Goal: Task Accomplishment & Management: Use online tool/utility

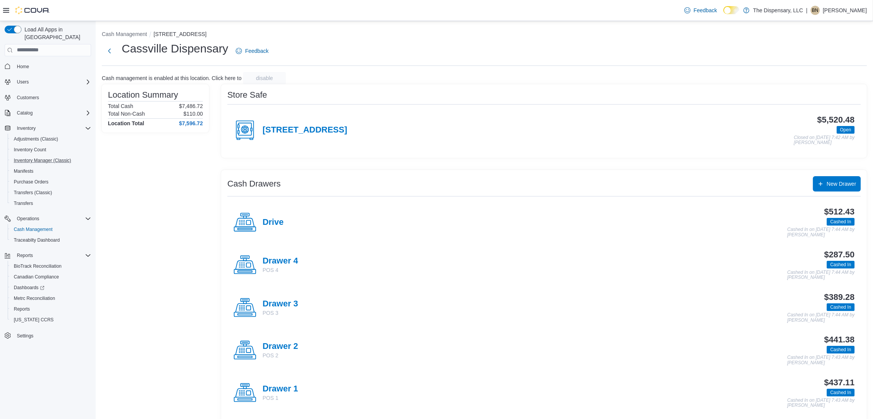
click at [60, 155] on button "Inventory Manager (Classic)" at bounding box center [51, 160] width 86 height 11
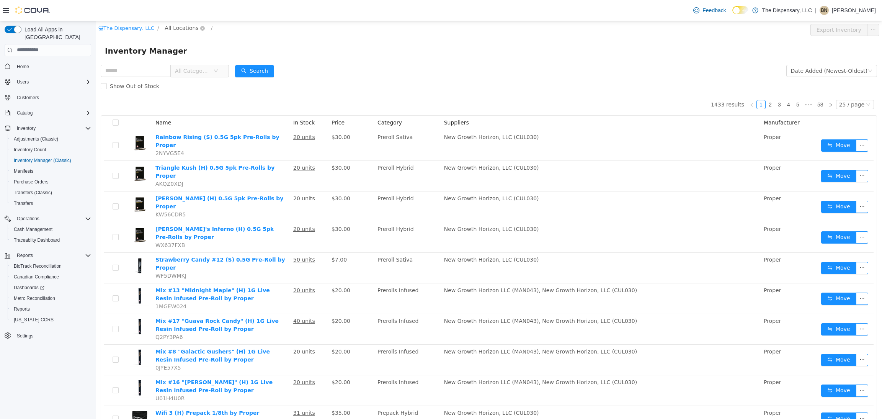
click at [172, 30] on span "All Locations" at bounding box center [182, 27] width 34 height 8
click at [201, 73] on span "Cassville Dispensary" at bounding box center [206, 69] width 65 height 10
click at [242, 31] on div "All Rooms" at bounding box center [254, 28] width 26 height 11
click at [237, 68] on li "Back Room" at bounding box center [246, 69] width 46 height 12
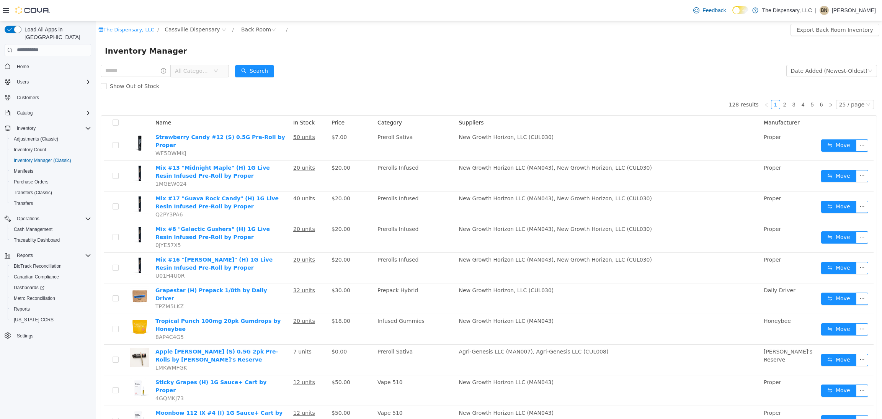
click at [223, 73] on span "All Categories" at bounding box center [196, 70] width 52 height 12
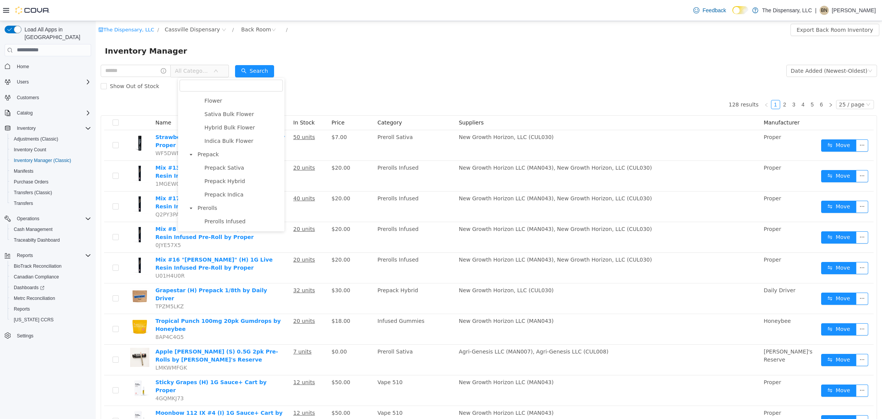
scroll to position [230, 0]
click at [223, 140] on span "Prerolls" at bounding box center [239, 137] width 87 height 10
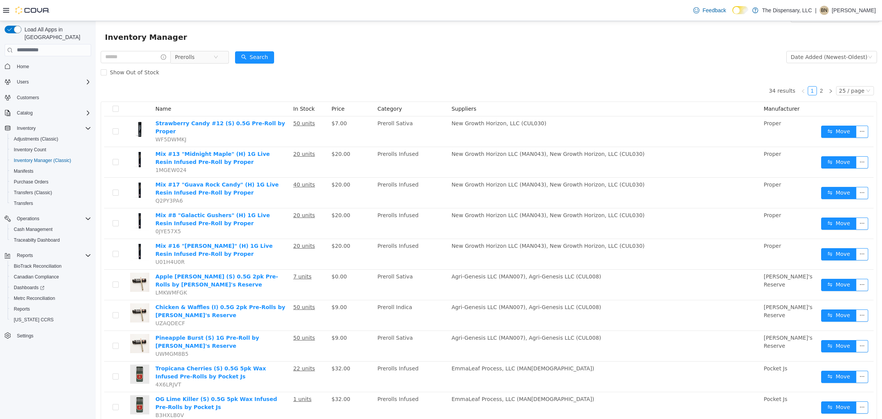
scroll to position [0, 0]
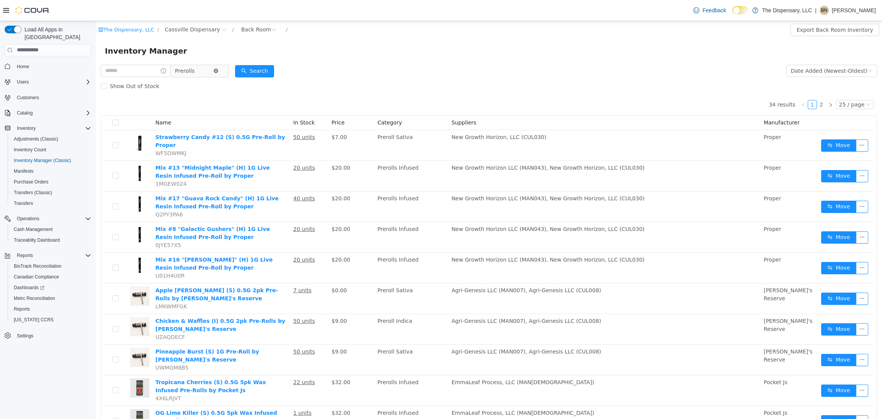
click at [218, 68] on icon "icon: close-circle" at bounding box center [216, 70] width 5 height 5
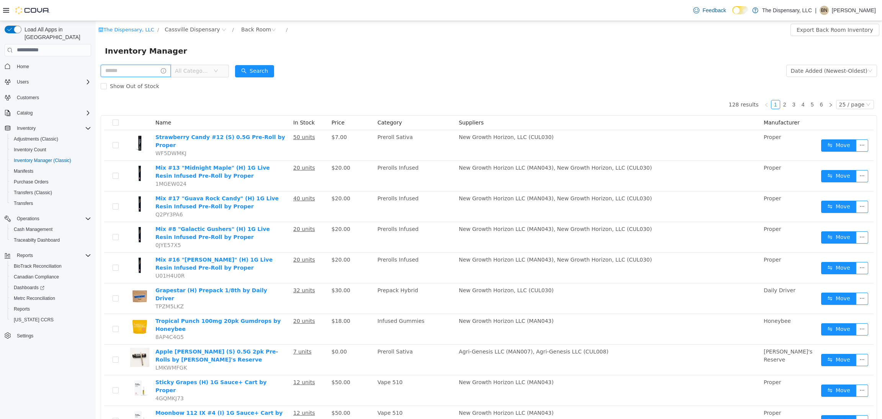
drag, startPoint x: 144, startPoint y: 73, endPoint x: 144, endPoint y: 68, distance: 4.6
click at [144, 73] on input "text" at bounding box center [136, 70] width 70 height 12
type input "********"
click at [260, 68] on button "Search" at bounding box center [261, 71] width 39 height 12
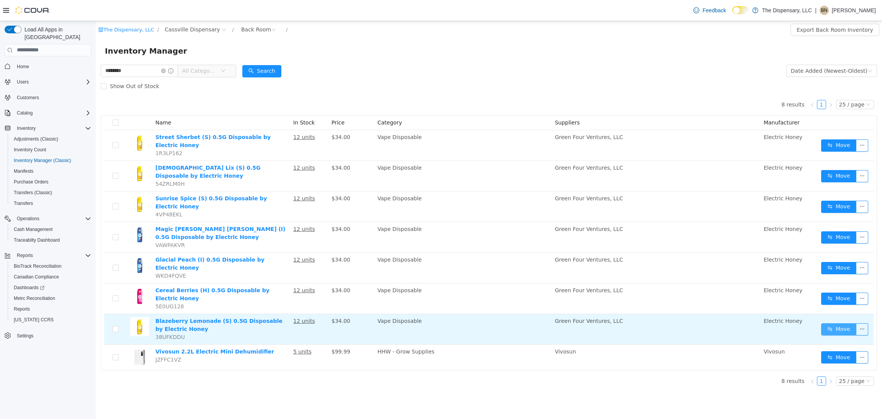
click at [839, 323] on button "Move" at bounding box center [838, 329] width 35 height 12
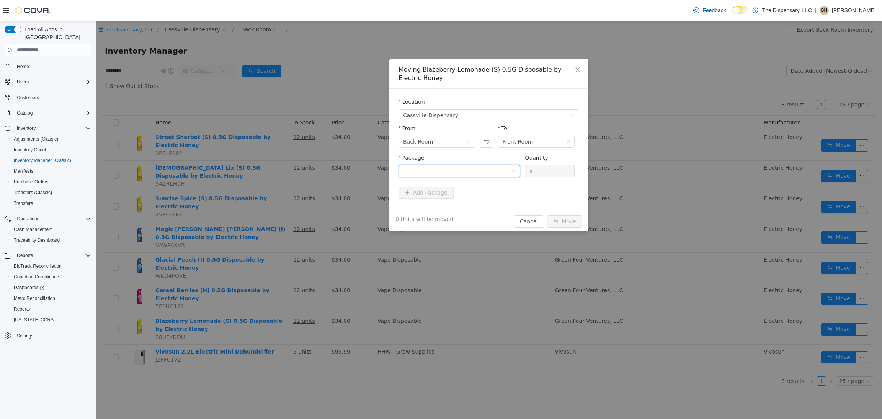
click at [494, 169] on div at bounding box center [457, 170] width 108 height 11
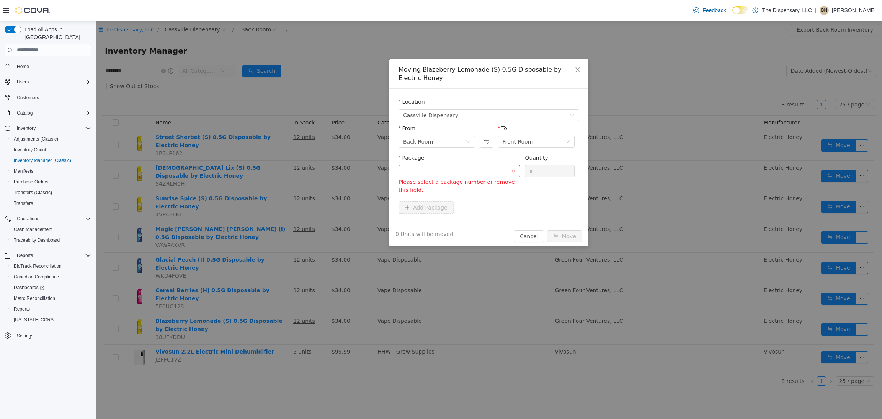
click at [310, 60] on div "Moving Blazeberry Lemonade (S) 0.5G Disposable by Electric Honey Location [GEOG…" at bounding box center [489, 220] width 786 height 398
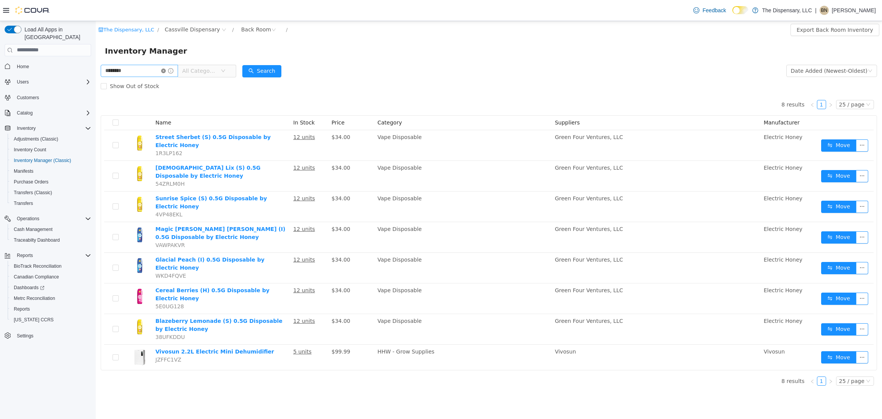
click at [166, 68] on icon "icon: close-circle" at bounding box center [163, 70] width 5 height 5
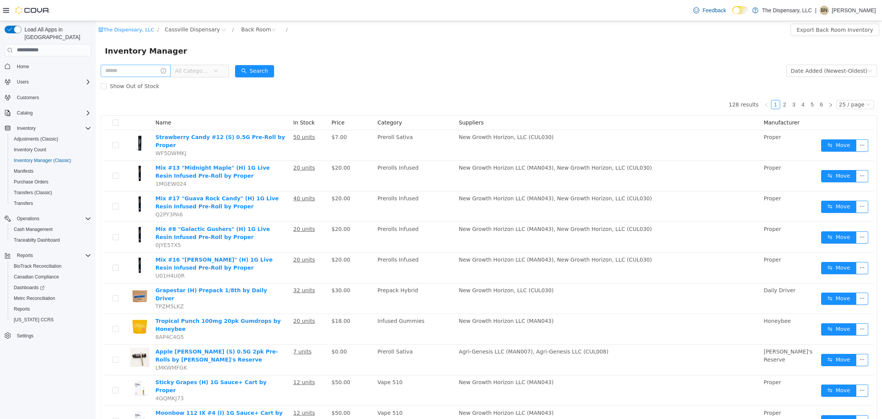
click at [210, 77] on span "All Categories" at bounding box center [200, 70] width 58 height 13
click at [210, 73] on span "All Categories" at bounding box center [192, 71] width 35 height 8
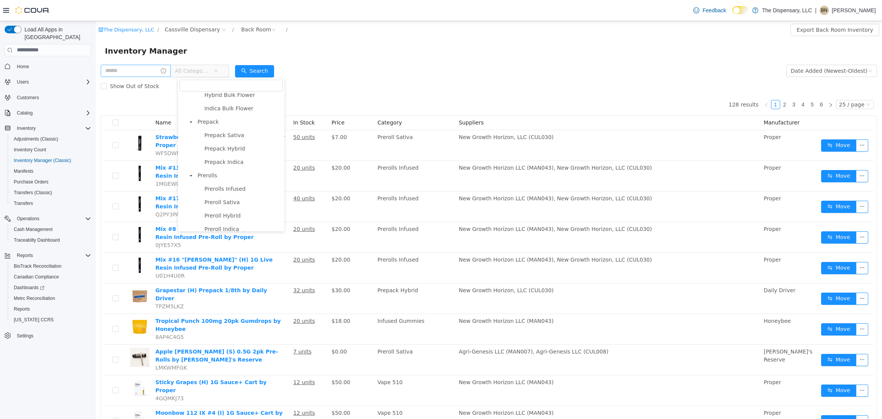
scroll to position [172, 0]
click at [226, 143] on span "Prepack" at bounding box center [239, 142] width 87 height 10
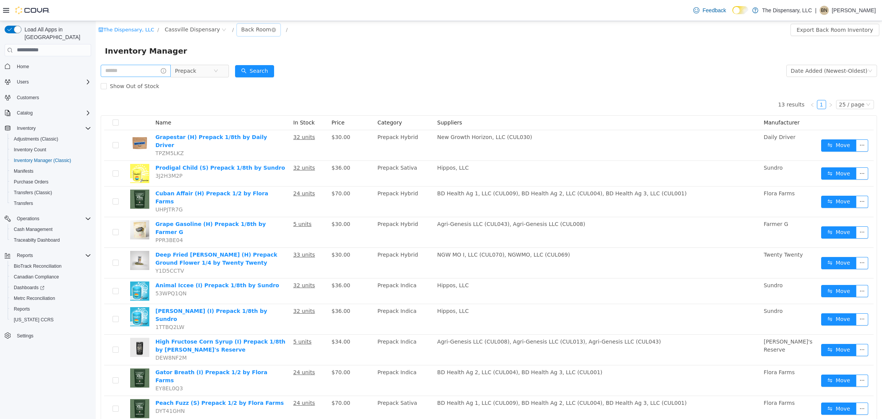
click at [242, 29] on div "Back Room" at bounding box center [256, 28] width 30 height 11
click at [246, 58] on li "Front Room" at bounding box center [246, 57] width 46 height 12
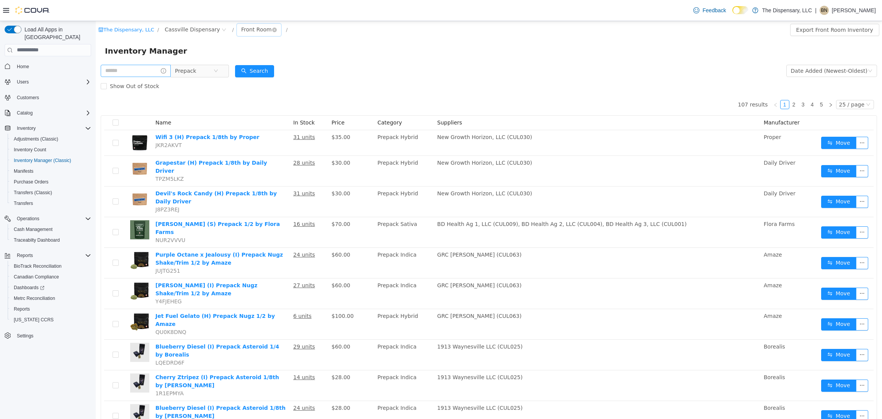
click at [242, 32] on div "Front Room" at bounding box center [256, 28] width 31 height 11
click at [244, 70] on li "Back Room" at bounding box center [246, 69] width 46 height 12
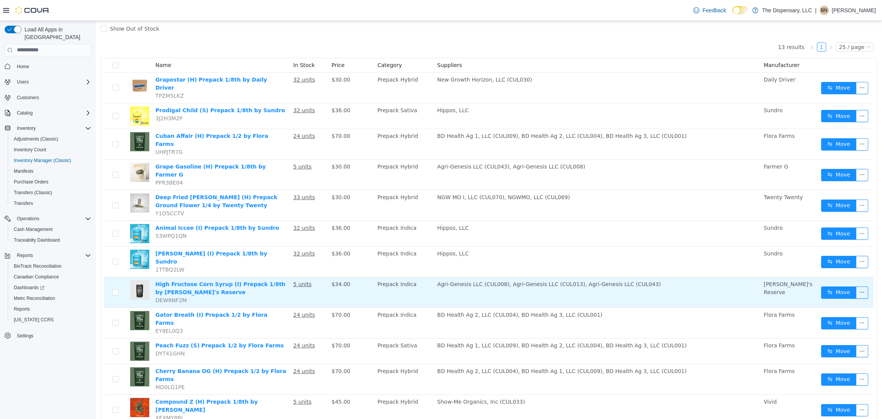
scroll to position [77, 0]
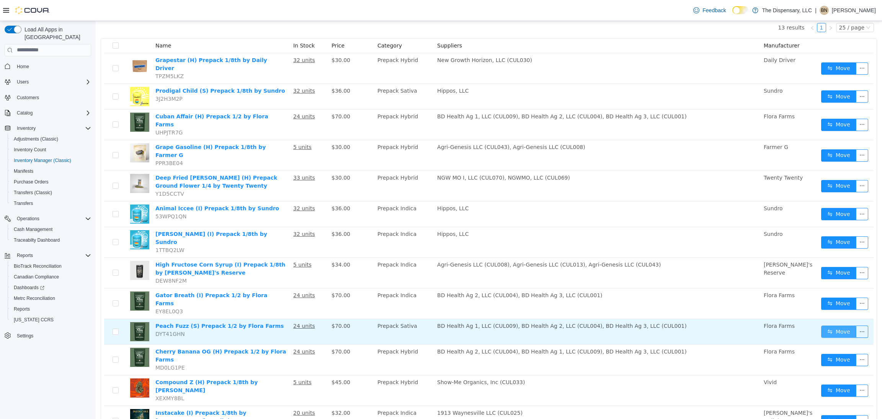
click at [821, 325] on button "Move" at bounding box center [838, 331] width 35 height 12
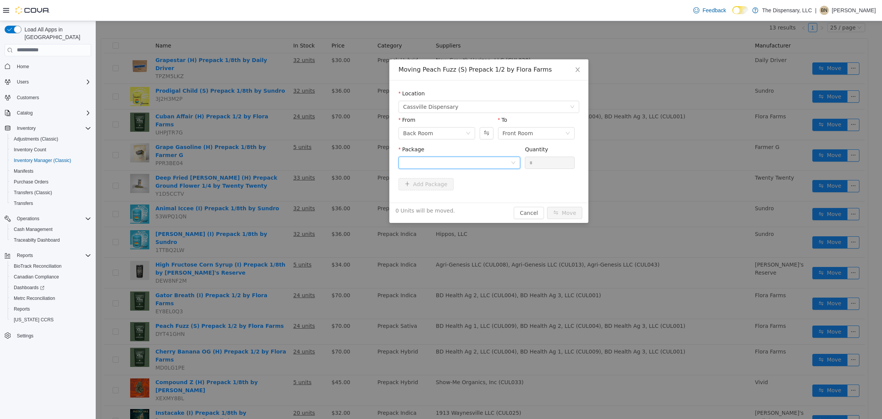
click at [503, 162] on div at bounding box center [457, 161] width 108 height 11
click at [499, 189] on li "1A40C030000057C000057170 Quantity : 24 Units" at bounding box center [459, 194] width 122 height 21
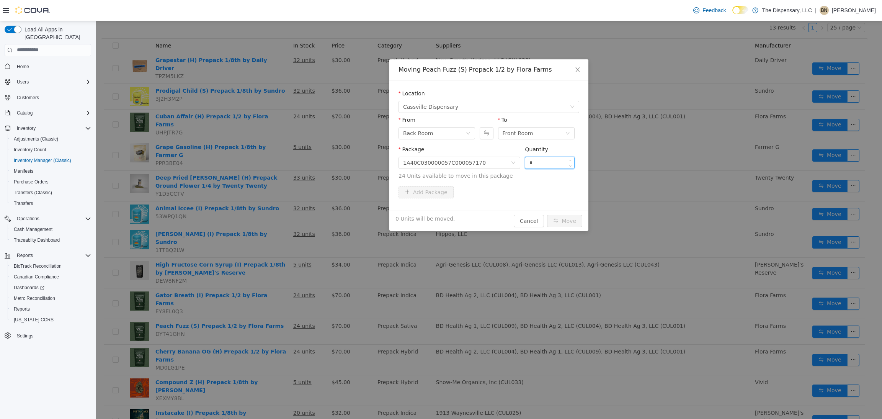
click at [563, 165] on input "*" at bounding box center [549, 161] width 49 height 11
type input "***"
click at [547, 214] on button "Move" at bounding box center [564, 220] width 35 height 12
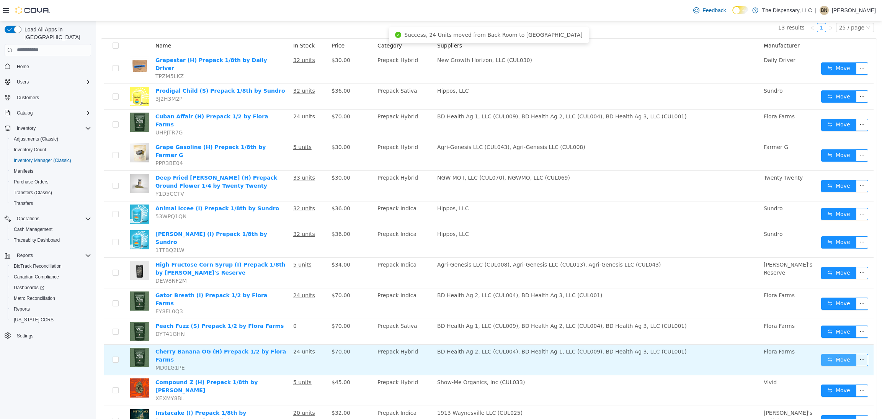
click at [826, 353] on button "Move" at bounding box center [838, 359] width 35 height 12
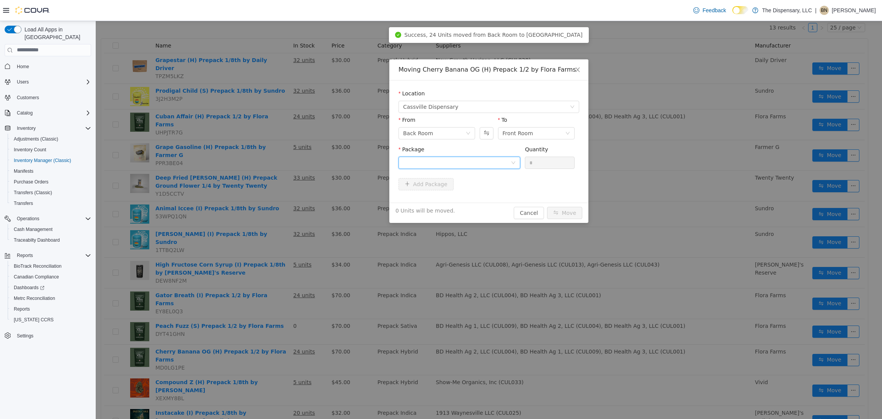
click at [508, 164] on div at bounding box center [457, 161] width 108 height 11
click at [489, 197] on li "1A40C030000057C000057376 Quantity : 24 Units" at bounding box center [459, 194] width 122 height 21
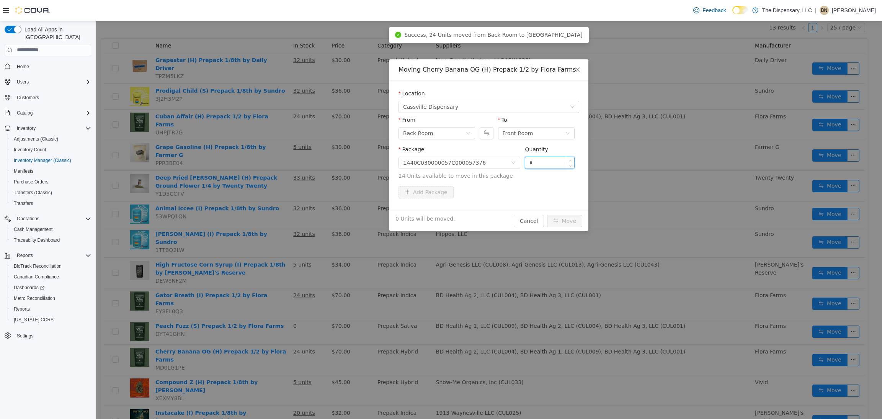
click at [552, 163] on input "*" at bounding box center [549, 161] width 49 height 11
type input "***"
click at [547, 214] on button "Move" at bounding box center [564, 220] width 35 height 12
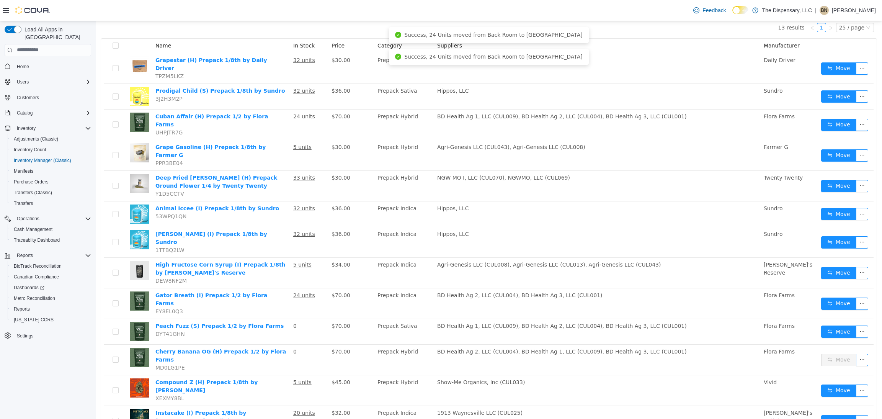
scroll to position [51, 0]
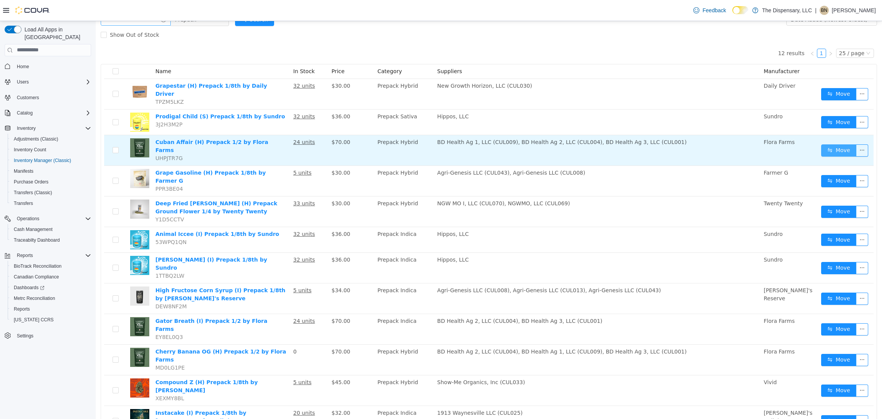
click at [825, 144] on button "Move" at bounding box center [838, 150] width 35 height 12
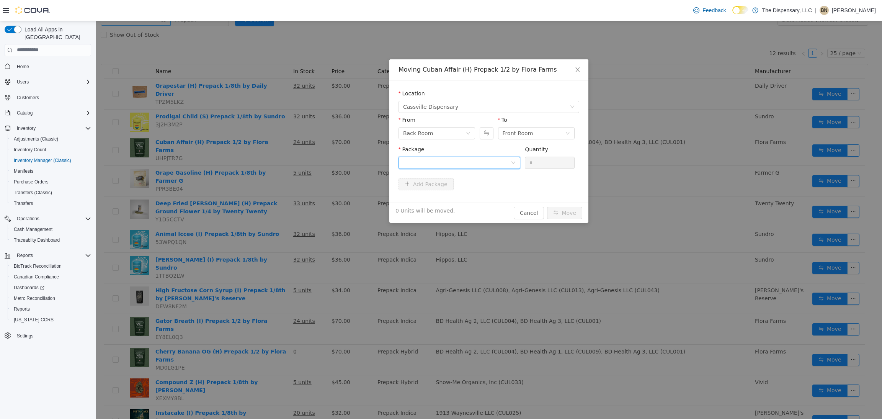
click at [485, 163] on div at bounding box center [457, 161] width 108 height 11
click at [479, 192] on li "1A40C030000057C000058528 Quantity : 24 Units" at bounding box center [459, 194] width 122 height 21
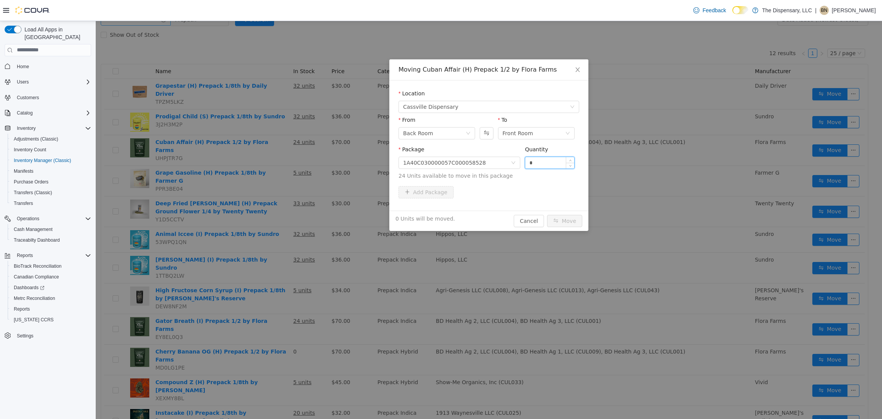
click at [549, 162] on input "*" at bounding box center [549, 161] width 49 height 11
type input "***"
click at [547, 214] on button "Move" at bounding box center [564, 220] width 35 height 12
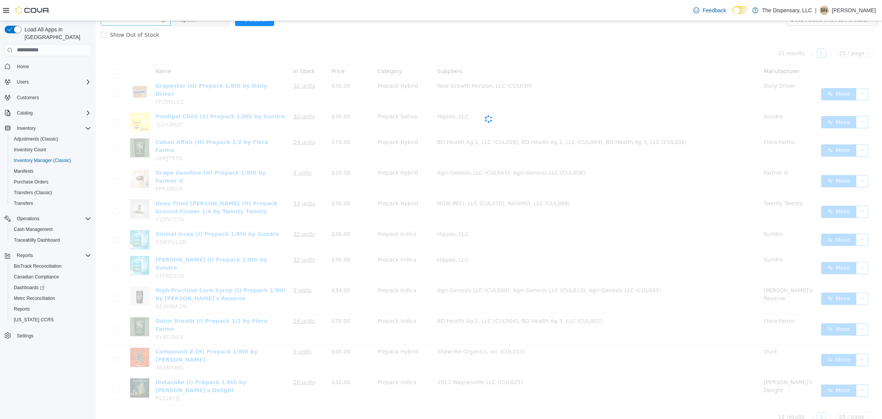
scroll to position [26, 0]
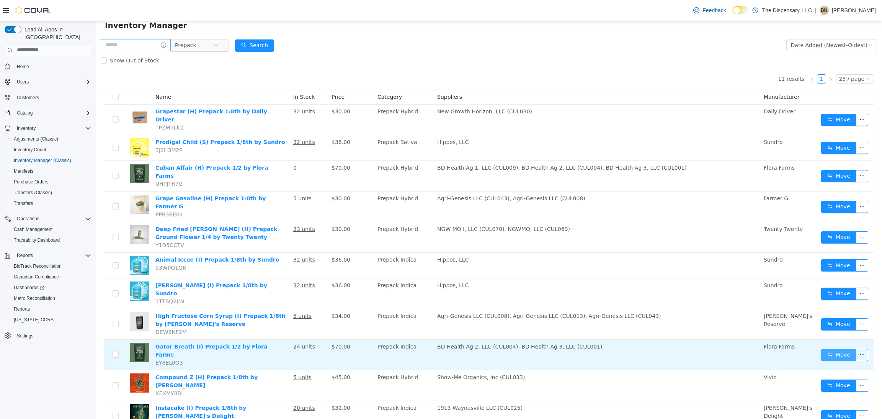
click at [832, 348] on button "Move" at bounding box center [838, 354] width 35 height 12
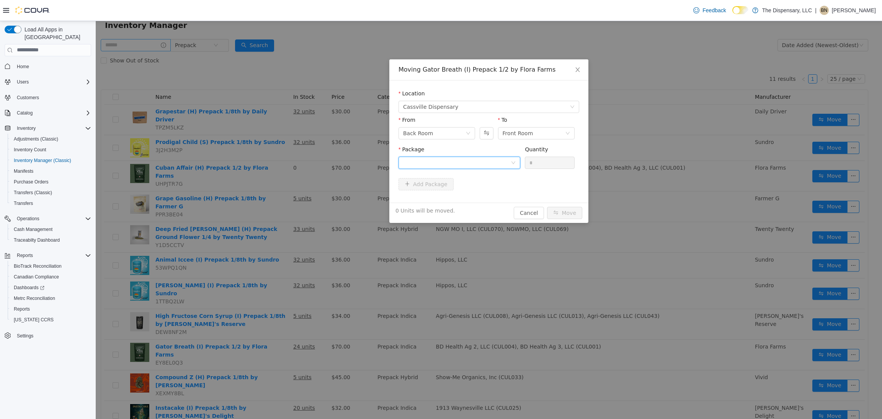
click at [489, 166] on div at bounding box center [457, 161] width 108 height 11
click at [479, 186] on li "1A40C030000057C000057669 Quantity : 24 Units" at bounding box center [459, 194] width 122 height 21
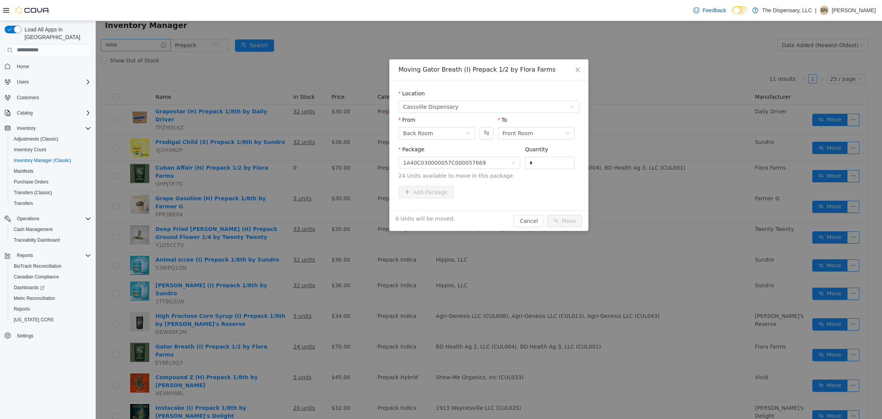
click at [561, 154] on div "Quantity" at bounding box center [550, 150] width 50 height 11
click at [556, 161] on input "*" at bounding box center [549, 161] width 49 height 11
type input "***"
click at [547, 214] on button "Move" at bounding box center [564, 220] width 35 height 12
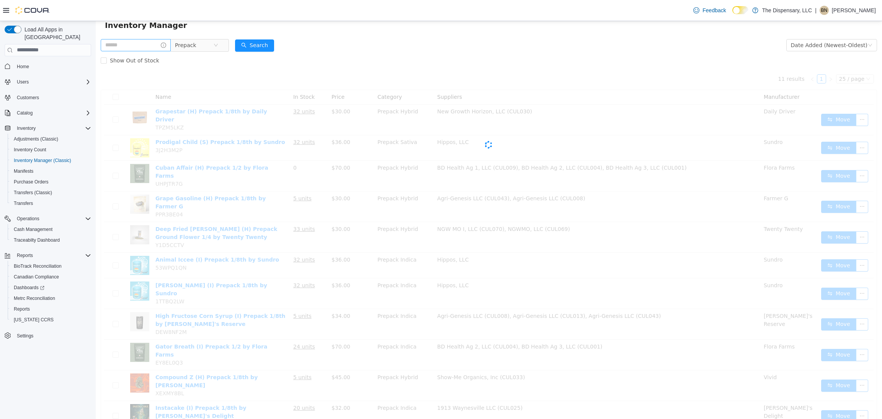
scroll to position [0, 0]
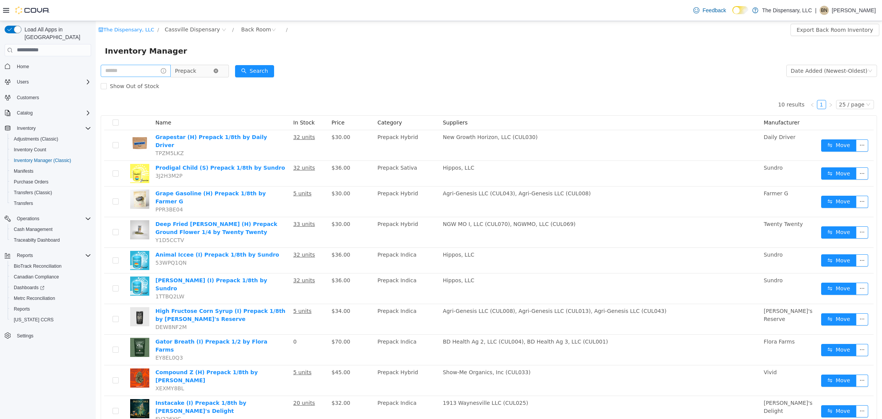
click at [218, 71] on icon "icon: close-circle" at bounding box center [216, 70] width 5 height 5
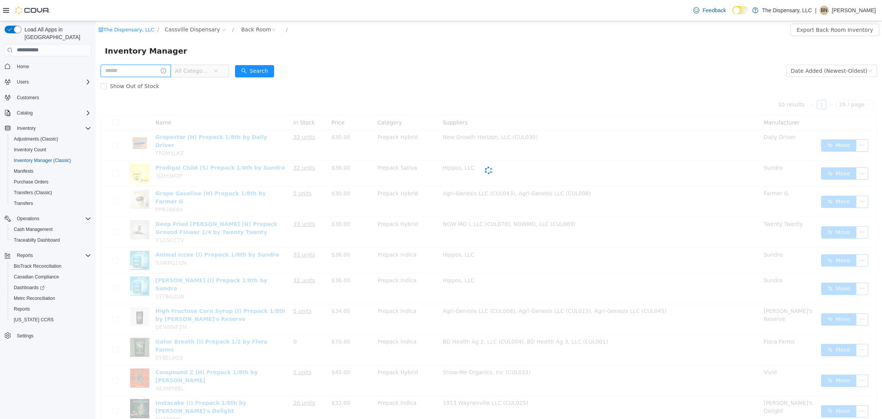
click at [163, 75] on input "text" at bounding box center [136, 70] width 70 height 12
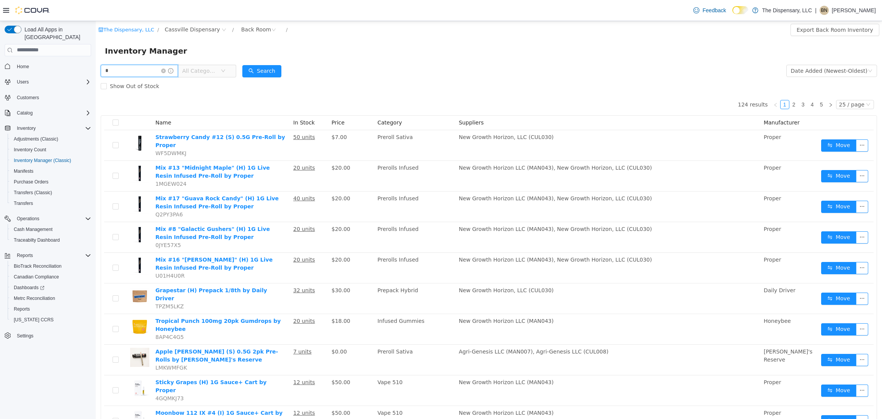
type input "********"
click at [276, 67] on button "Search" at bounding box center [261, 71] width 39 height 12
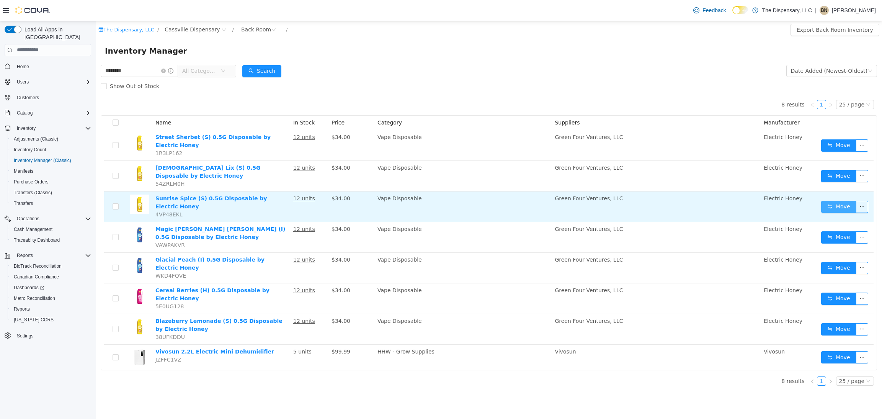
click at [830, 200] on button "Move" at bounding box center [838, 206] width 35 height 12
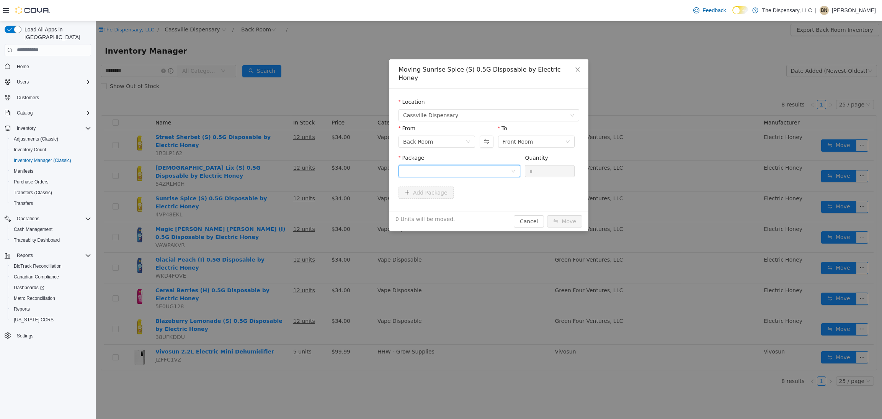
click at [487, 165] on div at bounding box center [457, 170] width 108 height 11
click at [495, 194] on li "1A40C0300000E12000158474 Quantity : 12 Units" at bounding box center [459, 194] width 122 height 21
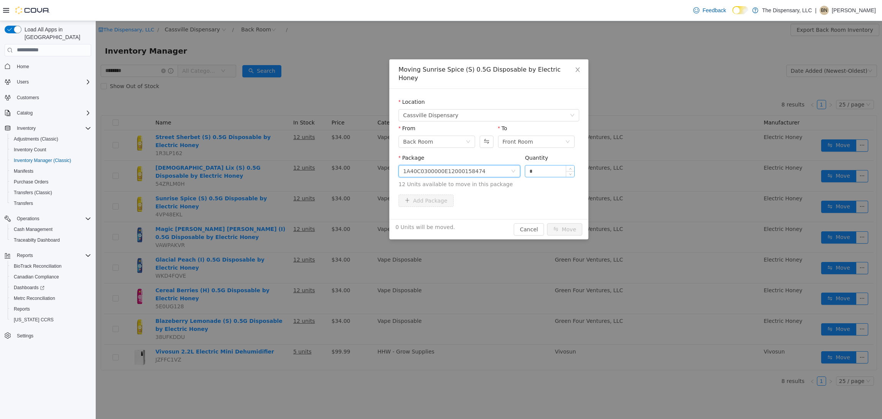
click at [547, 165] on input "*" at bounding box center [549, 170] width 49 height 11
type input "***"
click at [547, 223] on button "Move" at bounding box center [564, 229] width 35 height 12
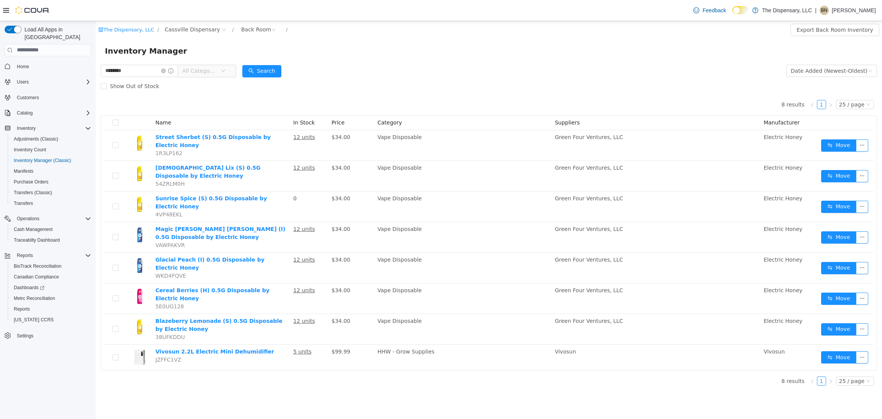
click at [203, 388] on div "The Dispensary, LLC / Cassville Dispensary / Back Room / Export Back Room Inven…" at bounding box center [489, 220] width 786 height 398
click at [166, 71] on icon "icon: close-circle" at bounding box center [163, 70] width 5 height 5
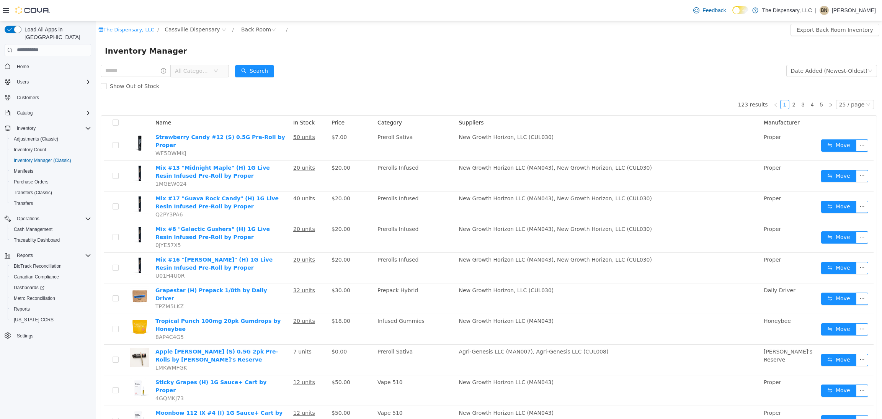
click at [210, 70] on span "All Categories" at bounding box center [192, 71] width 35 height 8
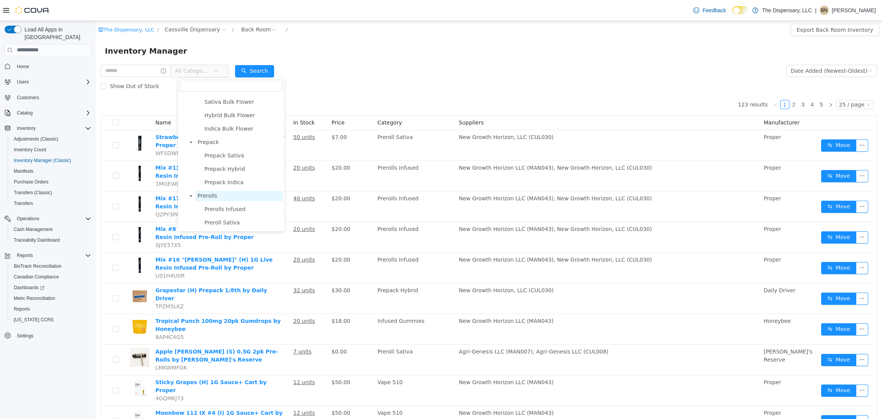
click at [212, 198] on span "Prerolls" at bounding box center [207, 195] width 20 height 6
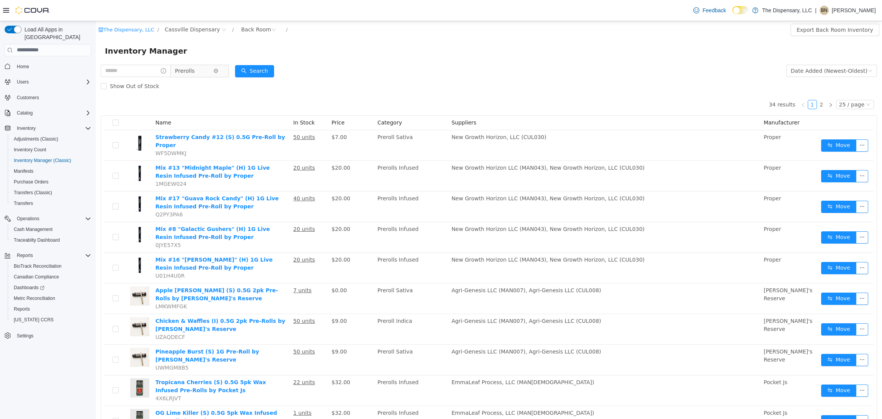
click at [213, 73] on span "Prerolls" at bounding box center [194, 70] width 38 height 11
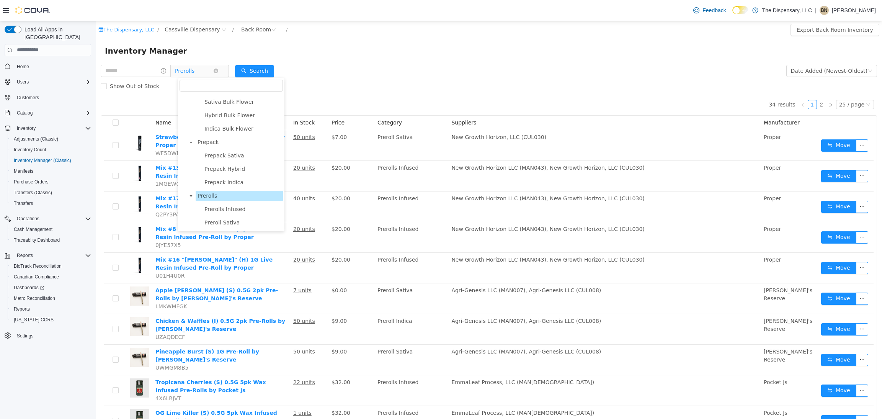
scroll to position [196, 0]
click at [217, 187] on span "Prerolls Infused" at bounding box center [224, 184] width 41 height 6
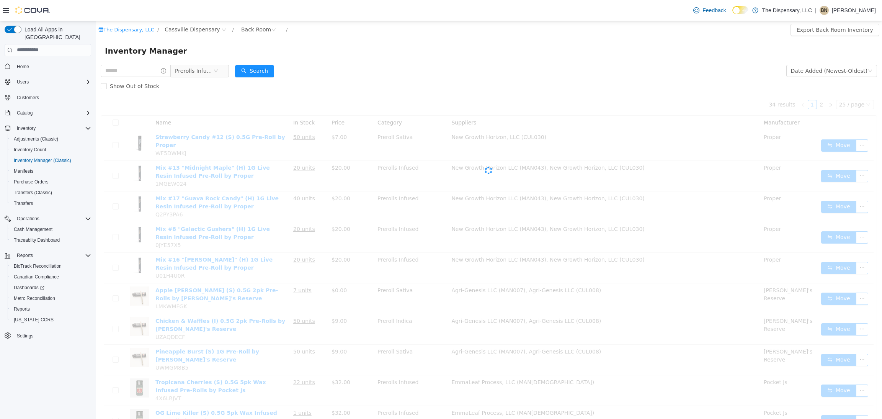
click at [342, 83] on div "Show Out of Stock" at bounding box center [489, 85] width 776 height 15
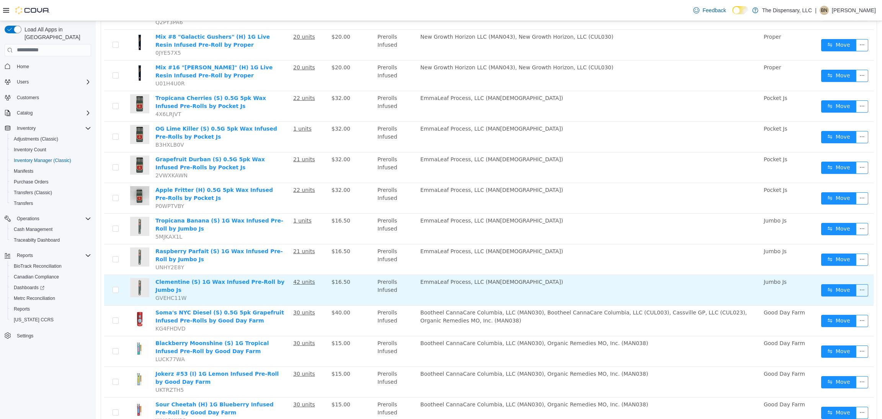
scroll to position [104, 0]
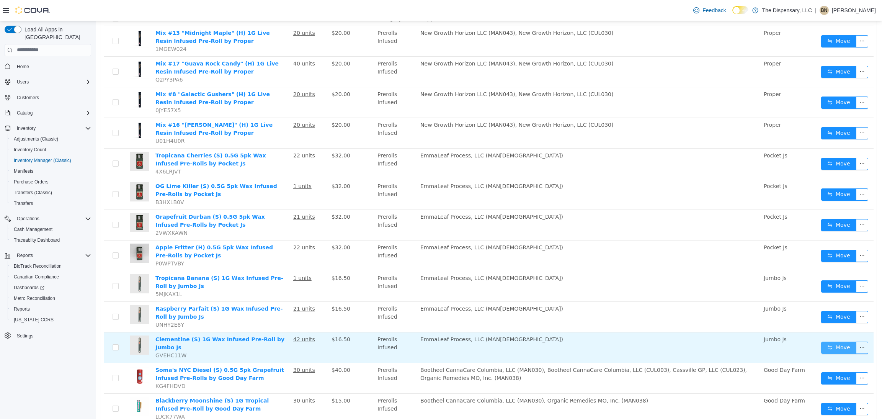
click at [832, 342] on button "Move" at bounding box center [838, 347] width 35 height 12
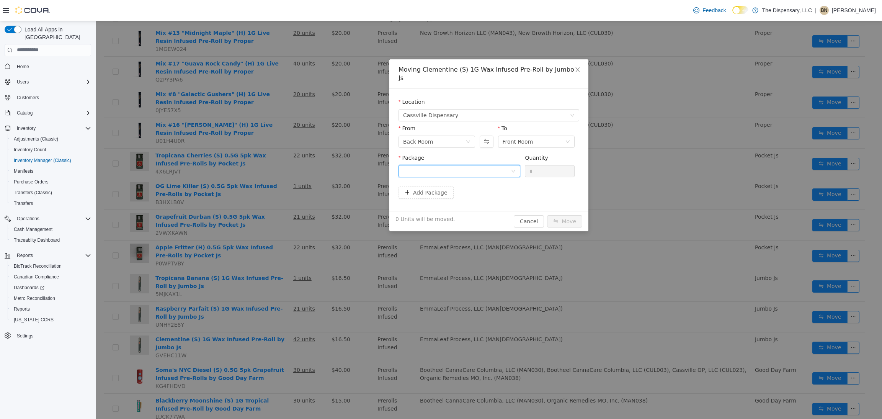
click at [502, 165] on div at bounding box center [457, 170] width 108 height 11
click at [513, 197] on li "1A40C03000059D9000007333 Quantity : 40 Units" at bounding box center [459, 194] width 122 height 21
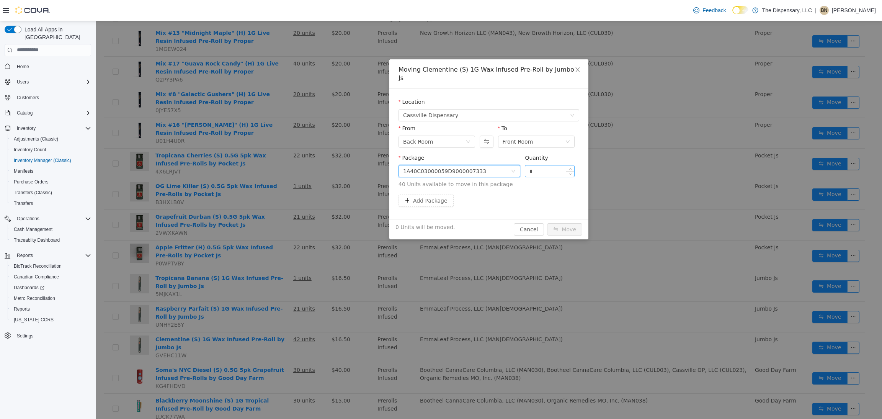
click at [542, 167] on input "*" at bounding box center [549, 170] width 49 height 11
type input "***"
click at [547, 223] on button "Move" at bounding box center [564, 229] width 35 height 12
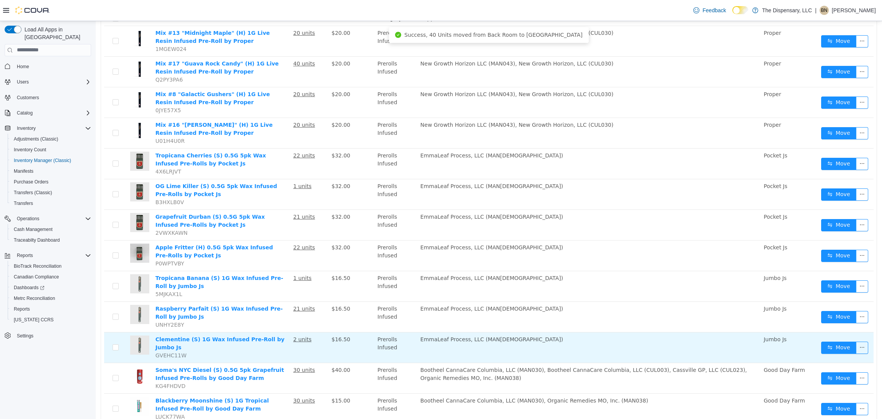
scroll to position [219, 0]
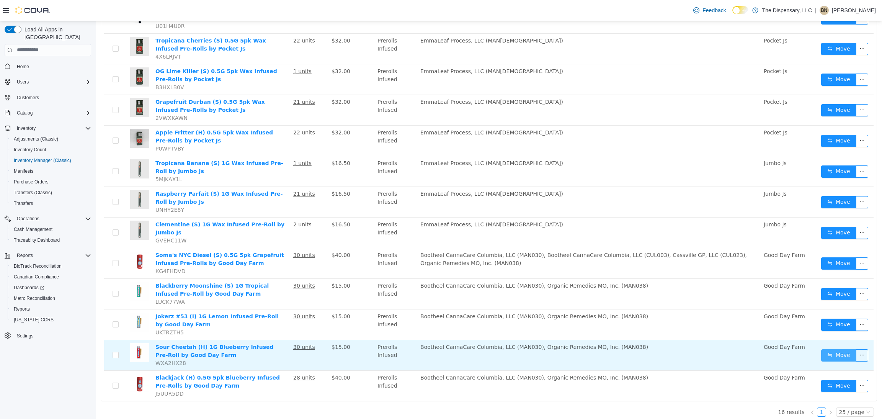
click at [832, 350] on button "Move" at bounding box center [838, 355] width 35 height 12
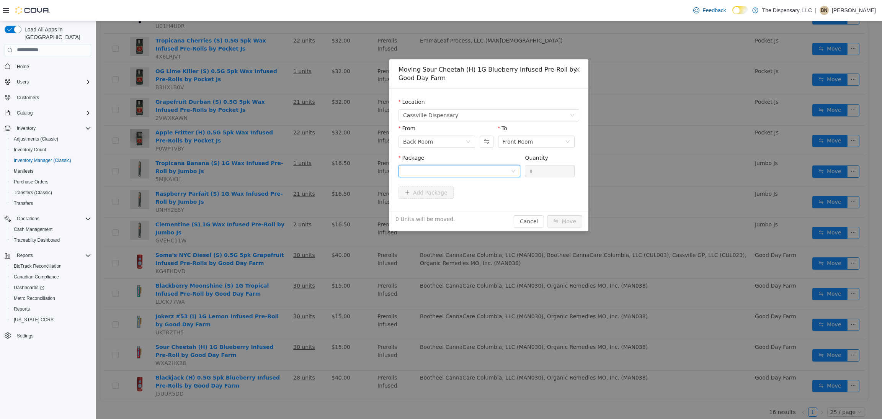
click at [469, 169] on div at bounding box center [457, 170] width 108 height 11
drag, startPoint x: 469, startPoint y: 206, endPoint x: 475, endPoint y: 202, distance: 7.2
click at [469, 206] on li "1A40C0300003DBA000256661 Quantity : 30 Units" at bounding box center [459, 202] width 122 height 21
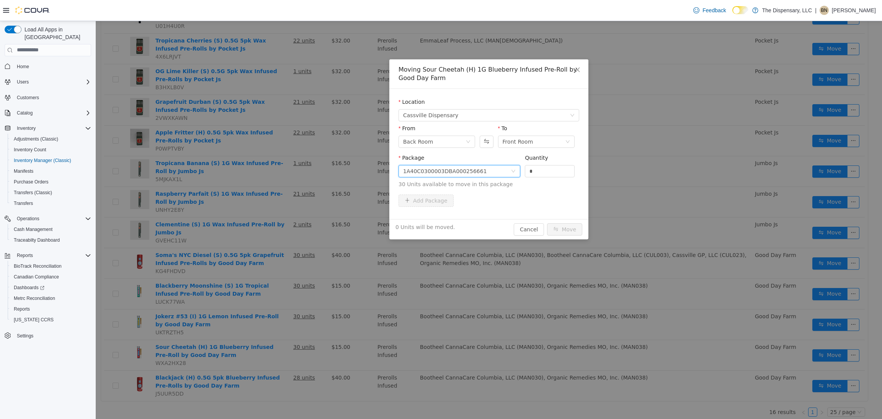
click at [557, 178] on div "Quantity *" at bounding box center [550, 166] width 50 height 26
click at [557, 170] on input "*" at bounding box center [549, 170] width 49 height 11
type input "***"
click at [547, 223] on button "Move" at bounding box center [564, 229] width 35 height 12
